Goal: Book appointment/travel/reservation

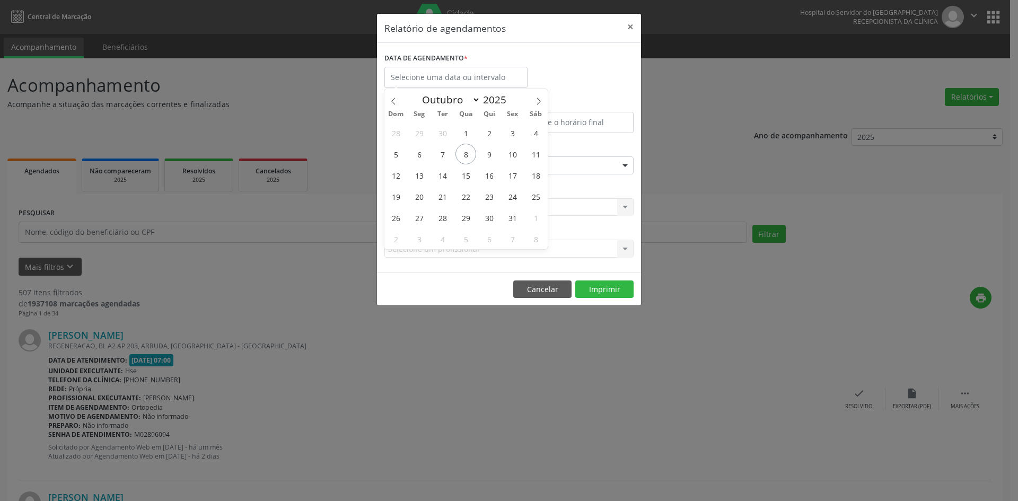
select select "9"
click at [463, 153] on span "8" at bounding box center [465, 154] width 21 height 21
type input "08/10/2025"
click at [487, 154] on span "9" at bounding box center [489, 154] width 21 height 21
select select "9"
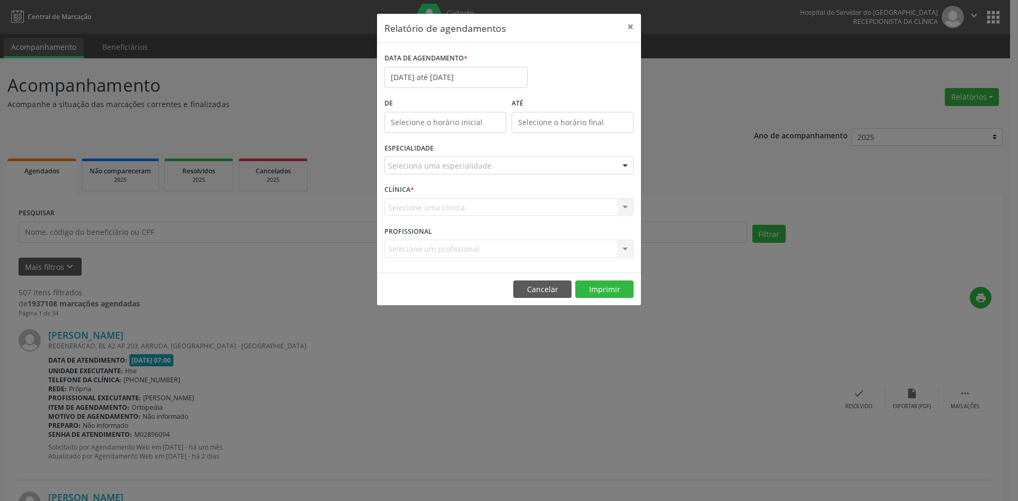
drag, startPoint x: 430, startPoint y: 63, endPoint x: 432, endPoint y: 109, distance: 46.7
click at [430, 64] on label "DATA DE AGENDAMENTO *" at bounding box center [425, 58] width 83 height 16
click at [452, 79] on input "[DATE] até [DATE]" at bounding box center [455, 77] width 143 height 21
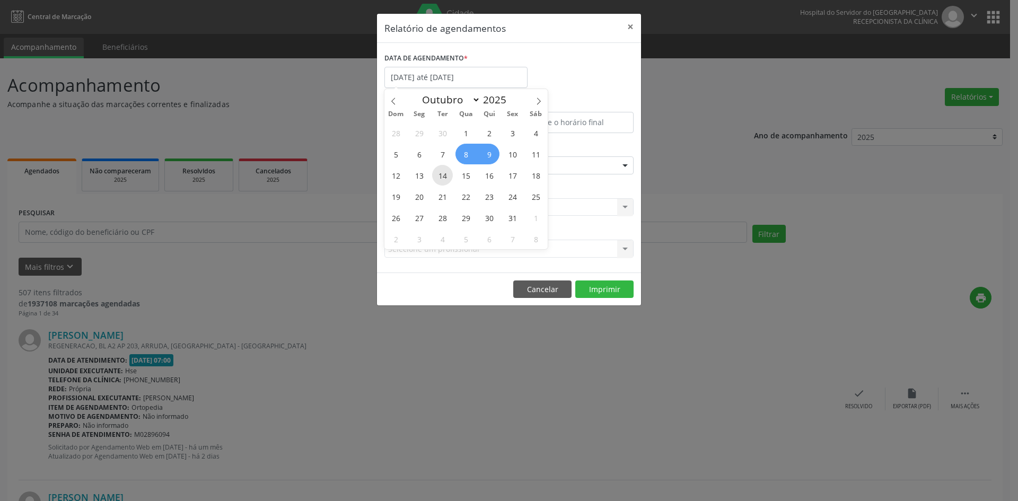
click at [444, 173] on span "14" at bounding box center [442, 175] width 21 height 21
type input "[DATE]"
click at [444, 173] on span "14" at bounding box center [442, 175] width 21 height 21
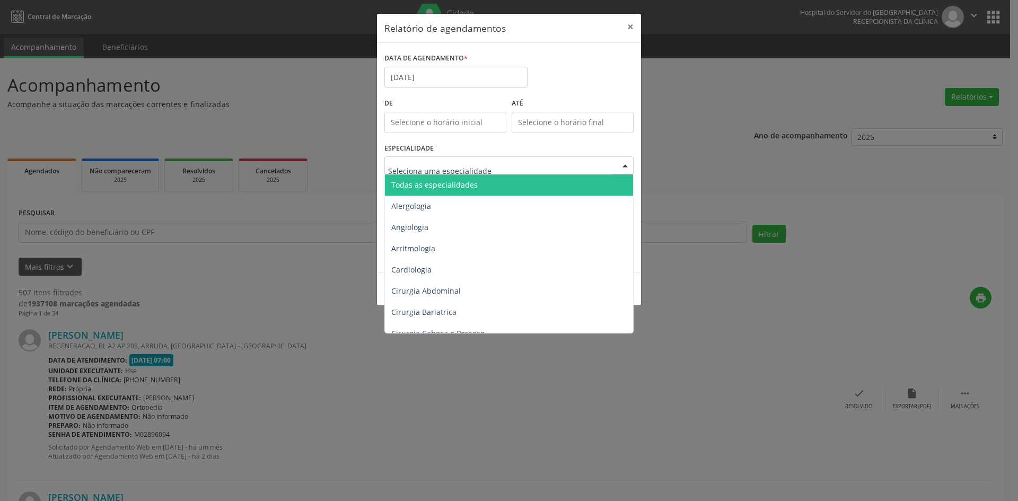
click at [428, 180] on span "Todas as especialidades" at bounding box center [434, 185] width 86 height 10
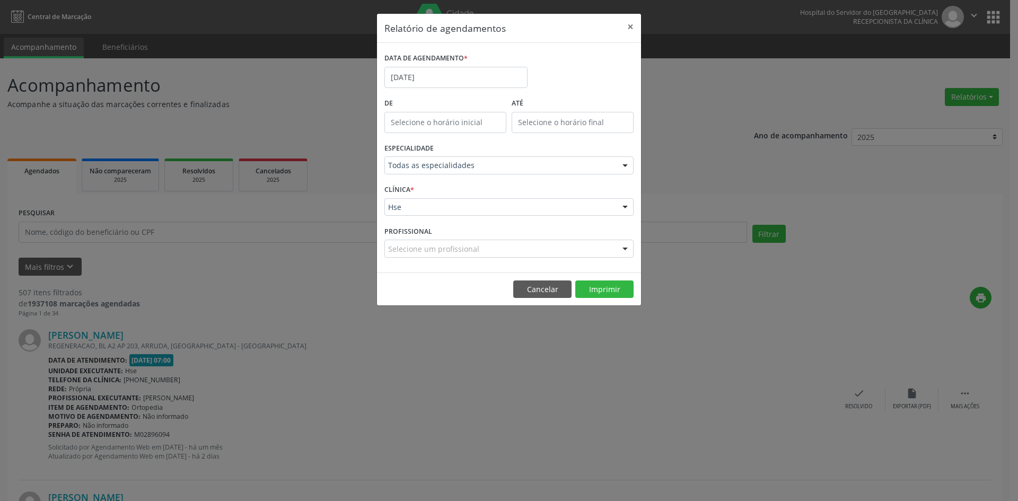
click at [576, 68] on div "DATA DE AGENDAMENTO * [DATE]" at bounding box center [509, 72] width 254 height 45
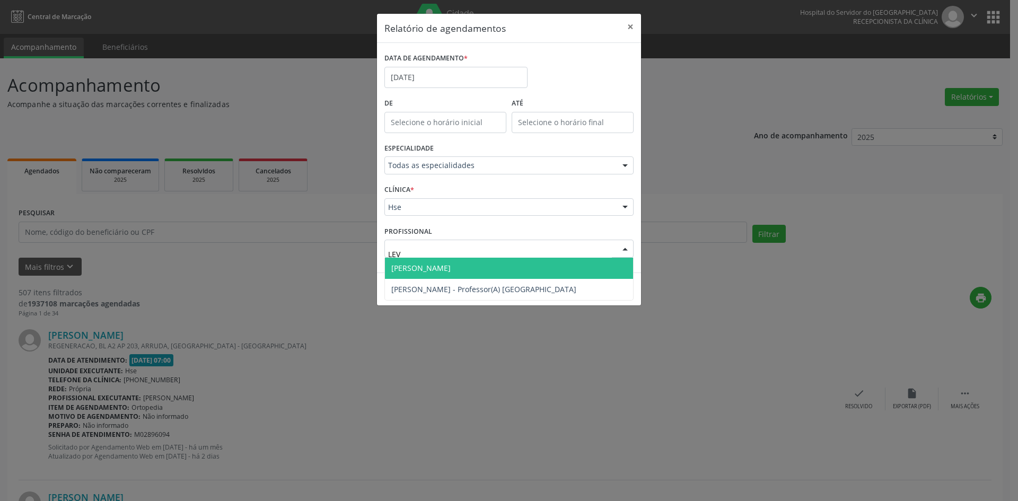
type input "LEVI"
drag, startPoint x: 486, startPoint y: 266, endPoint x: 503, endPoint y: 267, distance: 16.5
click at [451, 266] on span "[PERSON_NAME]" at bounding box center [420, 268] width 59 height 10
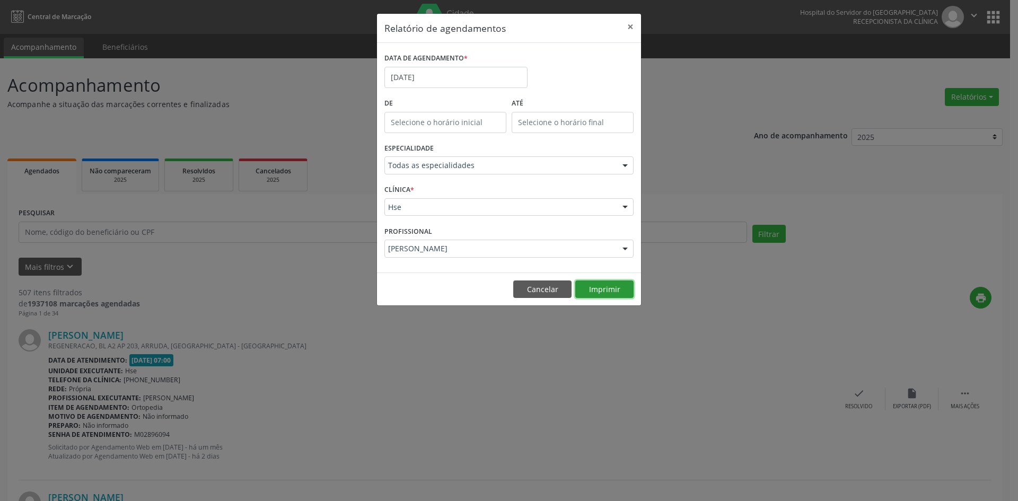
click at [614, 288] on button "Imprimir" at bounding box center [604, 289] width 58 height 18
